Goal: Task Accomplishment & Management: Manage account settings

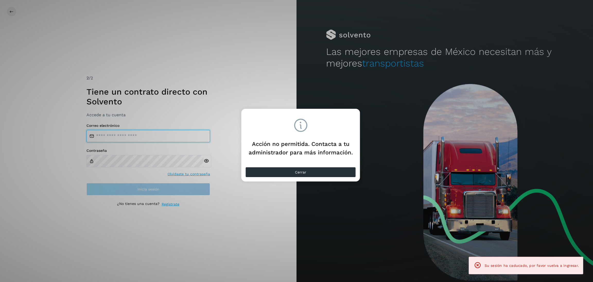
type input "**********"
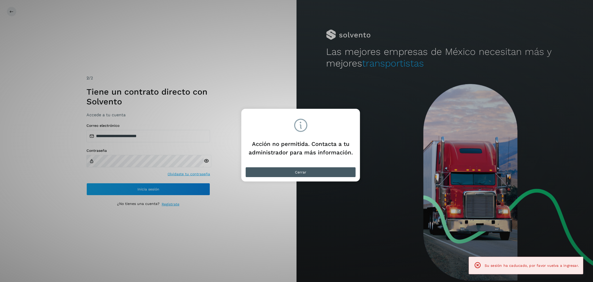
drag, startPoint x: 333, startPoint y: 165, endPoint x: 334, endPoint y: 168, distance: 3.0
click at [333, 167] on div "Cerrar" at bounding box center [301, 173] width 119 height 16
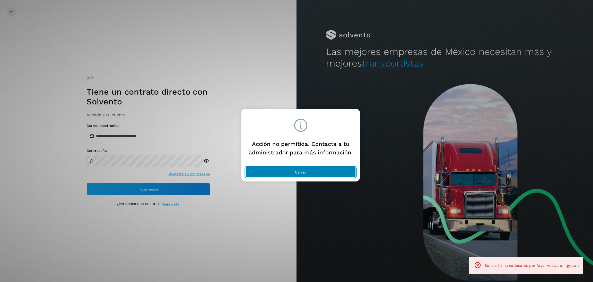
drag, startPoint x: 331, startPoint y: 170, endPoint x: 285, endPoint y: 171, distance: 45.8
click at [331, 170] on button "Cerrar" at bounding box center [301, 172] width 110 height 10
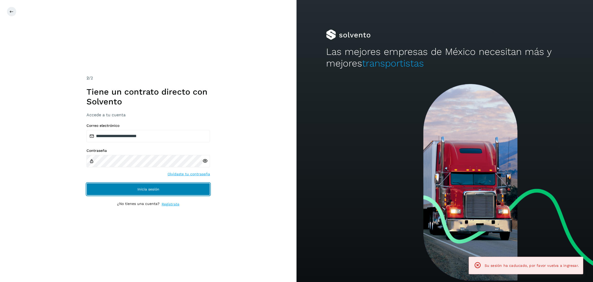
click at [190, 187] on button "Inicia sesión" at bounding box center [149, 189] width 124 height 12
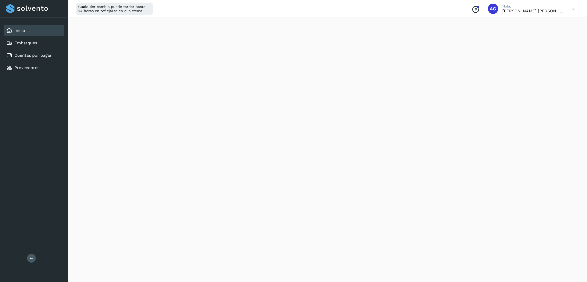
scroll to position [77, 0]
